Goal: Information Seeking & Learning: Learn about a topic

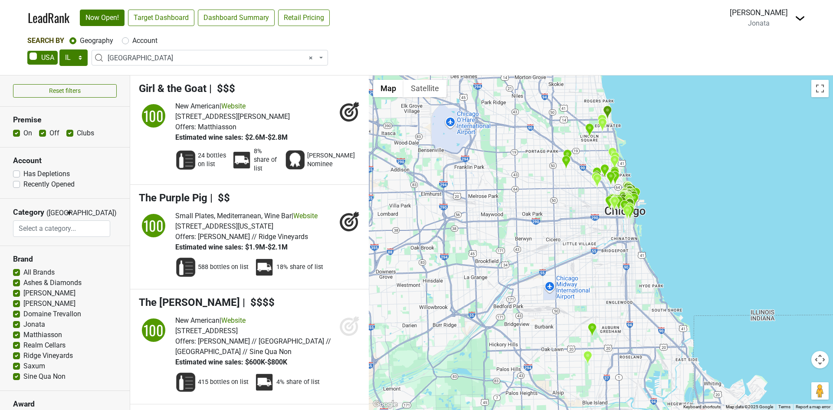
select select "IL"
select select "1113"
select select
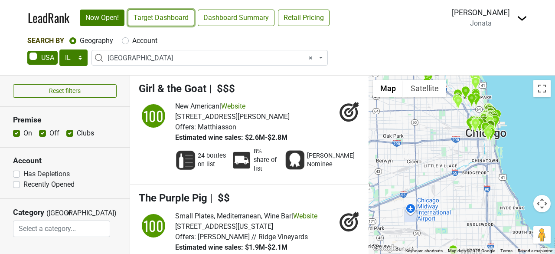
scroll to position [126, 0]
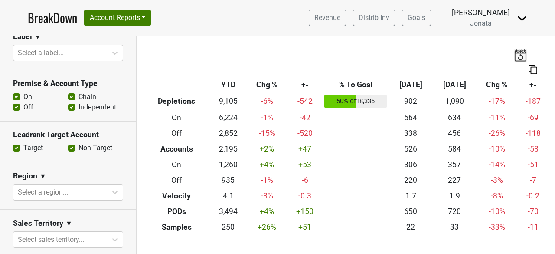
scroll to position [302, 0]
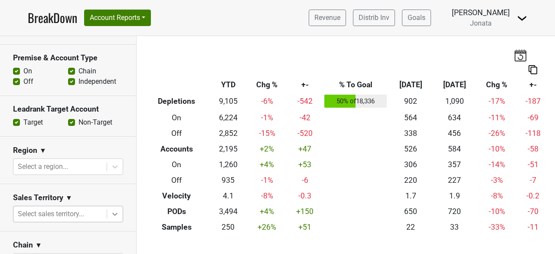
click at [110, 211] on body "BreakDown Account Reports SuperRanker Map Award Progress Chain Compliance CRM N…" at bounding box center [277, 127] width 555 height 254
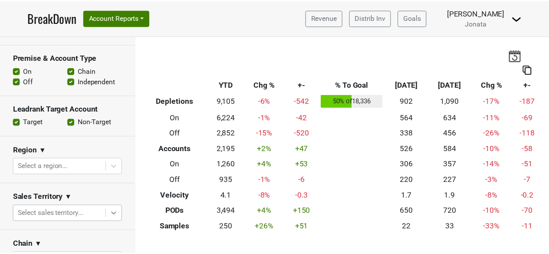
scroll to position [61, 0]
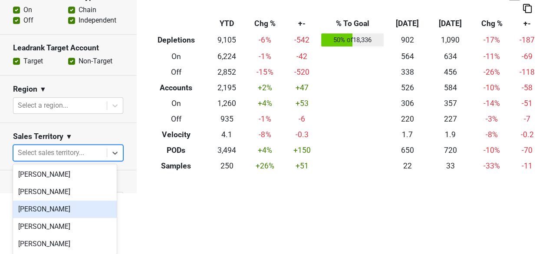
click at [56, 212] on div "[PERSON_NAME]" at bounding box center [65, 208] width 104 height 17
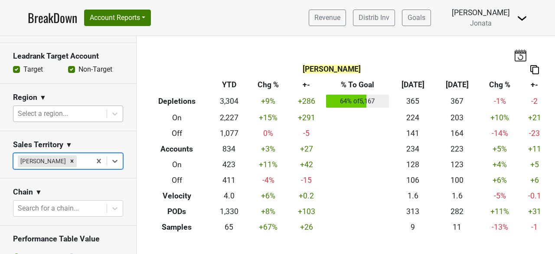
scroll to position [354, 0]
click at [113, 113] on div at bounding box center [115, 115] width 16 height 16
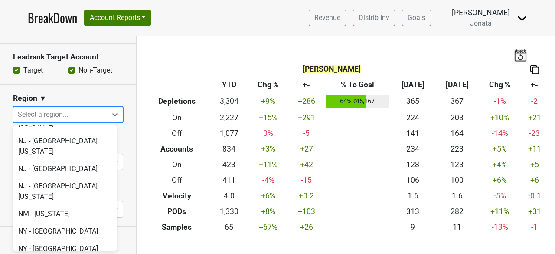
scroll to position [1915, 0]
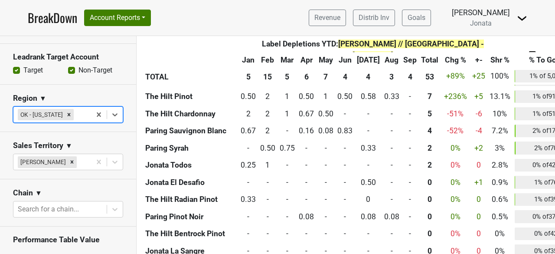
scroll to position [662, 0]
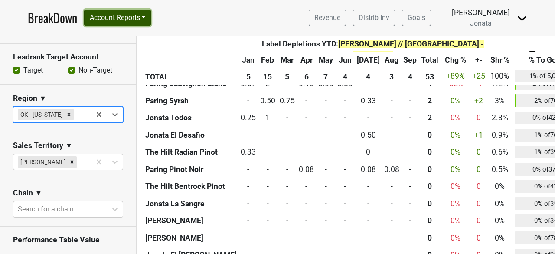
click at [150, 18] on button "Account Reports" at bounding box center [117, 18] width 67 height 16
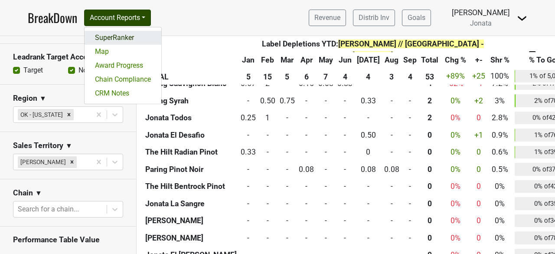
click at [118, 37] on link "SuperRanker" at bounding box center [123, 38] width 77 height 14
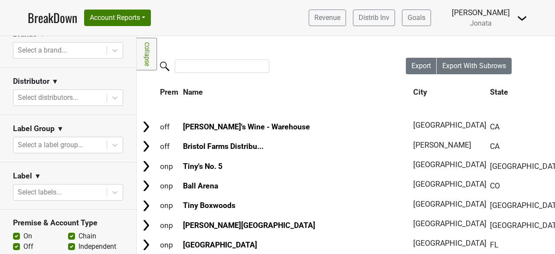
scroll to position [166, 0]
click at [111, 94] on icon at bounding box center [115, 98] width 9 height 9
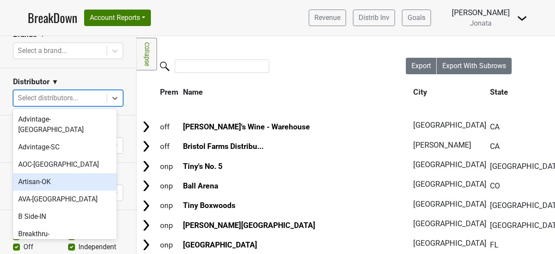
click at [32, 173] on div "Artisan-OK" at bounding box center [65, 181] width 104 height 17
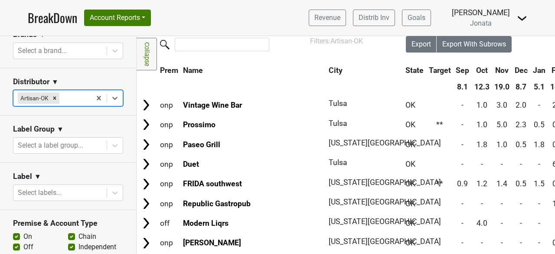
scroll to position [22, 0]
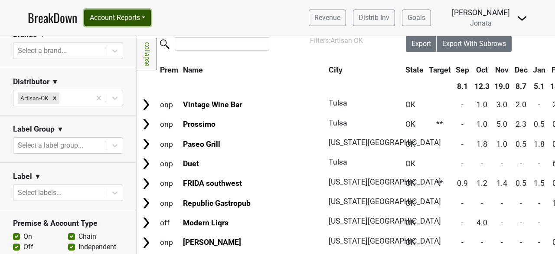
click at [150, 16] on button "Account Reports" at bounding box center [117, 18] width 67 height 16
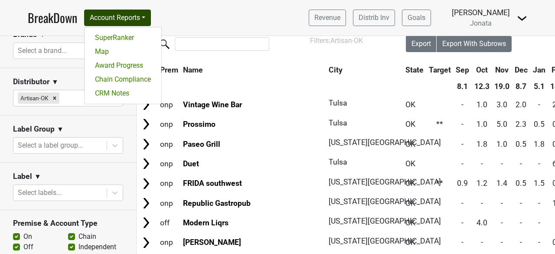
click at [190, 15] on nav "BreakDown Account Reports SuperRanker Map Award Progress Chain Compliance CRM N…" at bounding box center [278, 18] width 514 height 36
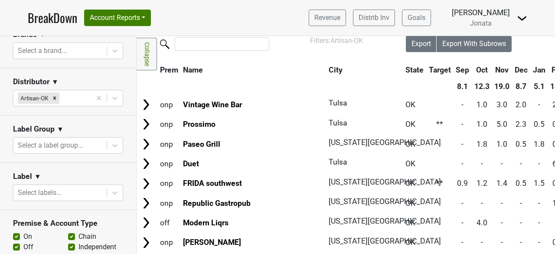
click at [523, 20] on img at bounding box center [522, 18] width 10 height 10
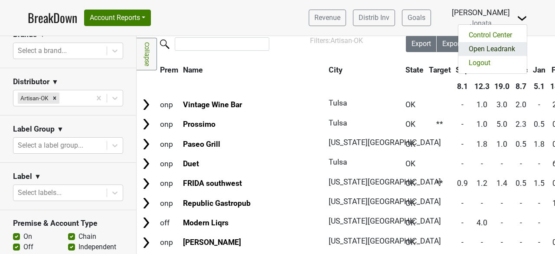
click at [497, 49] on link "Open Leadrank" at bounding box center [492, 49] width 69 height 14
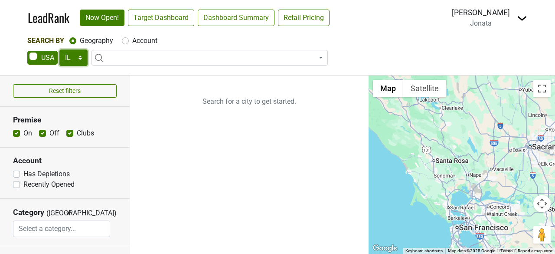
click at [79, 57] on select "AK AL AR AZ CA CO CT DC DE FL GA HI IA ID IL IN KS KY LA MA MD ME MI MN MO MS M…" at bounding box center [73, 57] width 28 height 16
select select "OK"
click at [59, 49] on select "AK AL AR AZ CA CO CT DC DE FL GA HI IA ID IL IN KS KY LA MA MD ME MI MN MO MS M…" at bounding box center [73, 57] width 28 height 16
click at [120, 77] on input "search" at bounding box center [210, 74] width 232 height 15
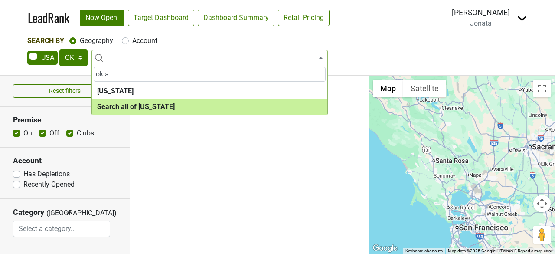
type input "okla"
select select "ALL_OK"
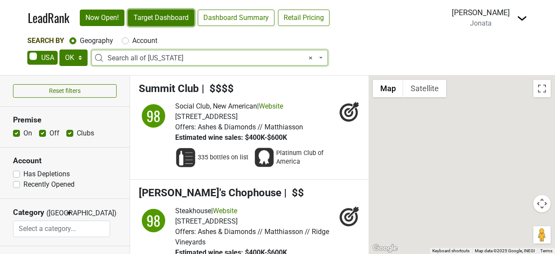
click at [160, 15] on link "Target Dashboard" at bounding box center [161, 18] width 66 height 16
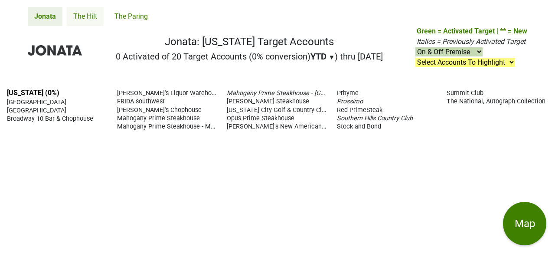
click at [83, 17] on link "The Hilt" at bounding box center [85, 16] width 37 height 19
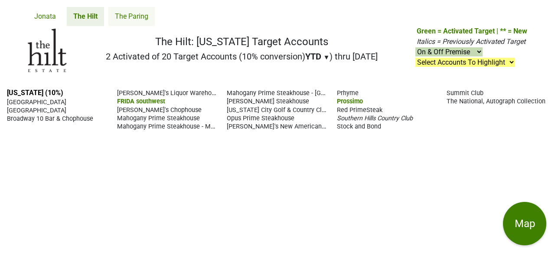
click at [132, 15] on link "The Paring" at bounding box center [131, 16] width 46 height 19
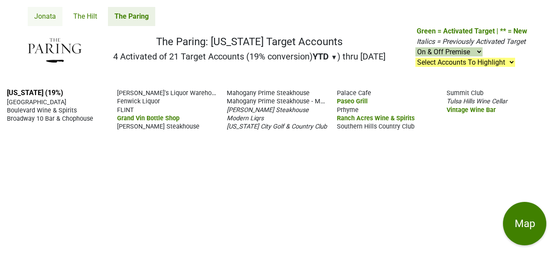
click at [44, 23] on link "Jonata" at bounding box center [45, 16] width 35 height 19
